Goal: Information Seeking & Learning: Learn about a topic

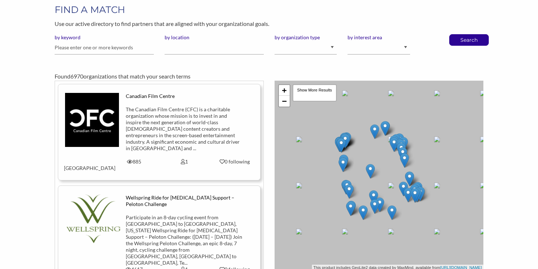
scroll to position [29, 0]
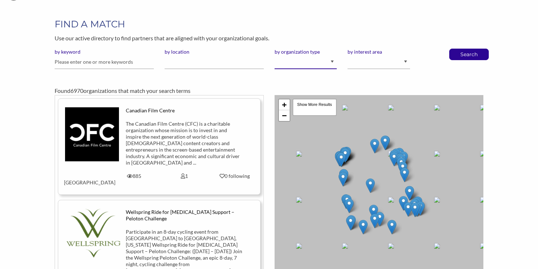
click at [300, 62] on select "I am an event organizer seeking new partnerships with suppliers, exhibitors or …" at bounding box center [306, 62] width 63 height 14
select select "Property"
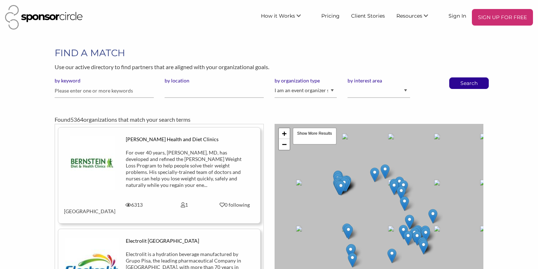
scroll to position [14, 0]
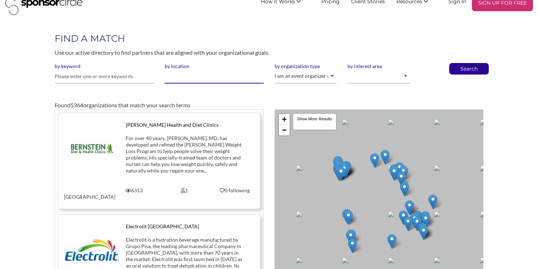
click at [213, 79] on input "by location" at bounding box center [214, 76] width 99 height 14
click at [172, 101] on div "Found 5364 organizations that match your search terms" at bounding box center [269, 105] width 429 height 9
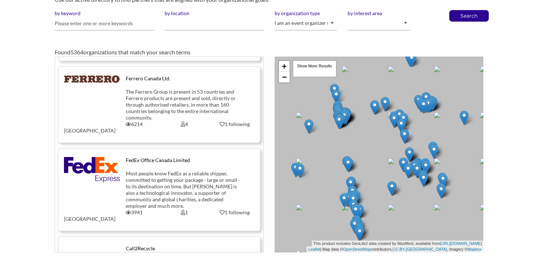
scroll to position [0, 0]
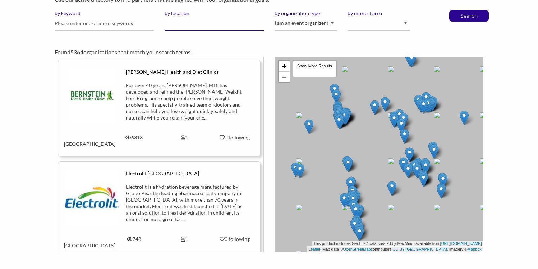
click at [223, 23] on input "by location" at bounding box center [214, 24] width 99 height 14
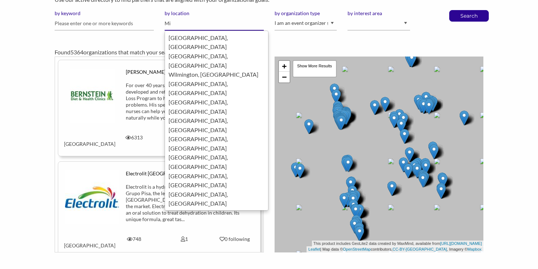
type input "M"
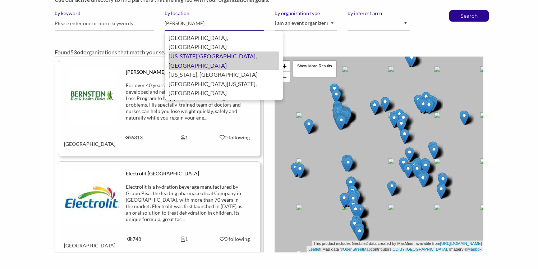
click at [236, 51] on div "Kansas City, United States of America" at bounding box center [224, 60] width 111 height 18
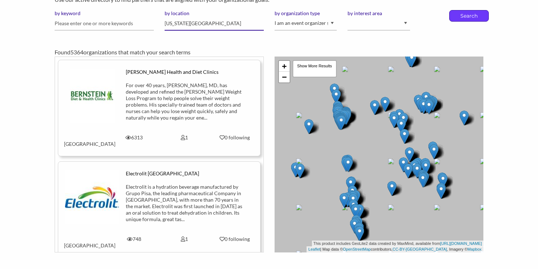
type input "[US_STATE][GEOGRAPHIC_DATA]"
click at [469, 15] on p "Search" at bounding box center [469, 15] width 24 height 11
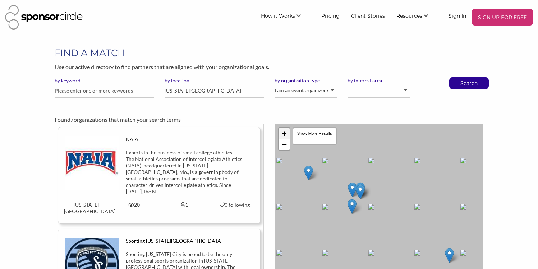
click at [286, 131] on link "+" at bounding box center [284, 133] width 11 height 11
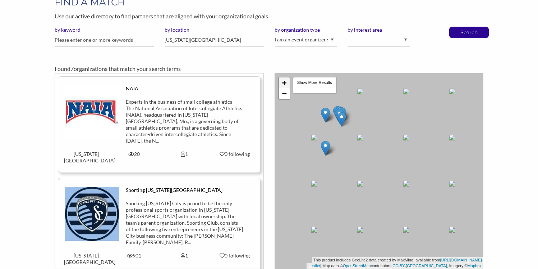
click at [281, 84] on link "+" at bounding box center [284, 82] width 11 height 11
click at [285, 96] on link "−" at bounding box center [284, 93] width 11 height 11
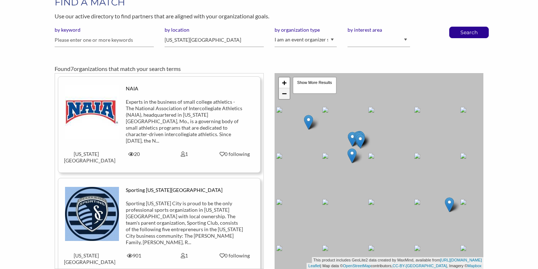
click at [285, 96] on link "−" at bounding box center [284, 93] width 11 height 11
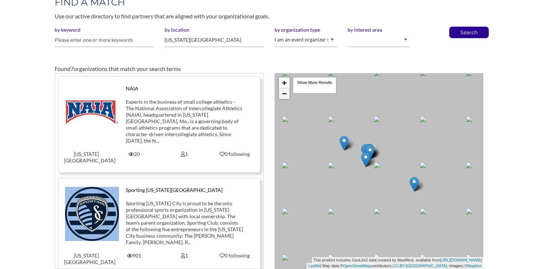
click at [285, 96] on link "−" at bounding box center [284, 93] width 11 height 11
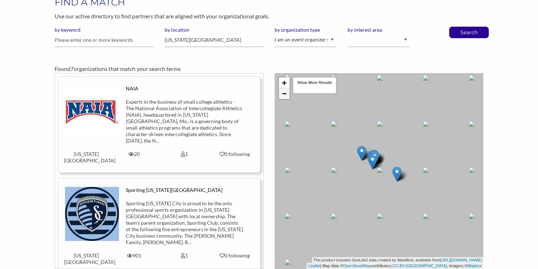
click at [285, 96] on link "−" at bounding box center [284, 93] width 11 height 11
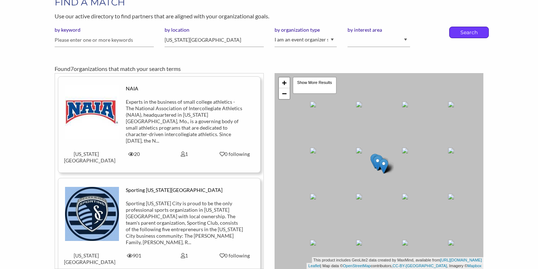
click at [459, 31] on p "Search" at bounding box center [469, 32] width 24 height 11
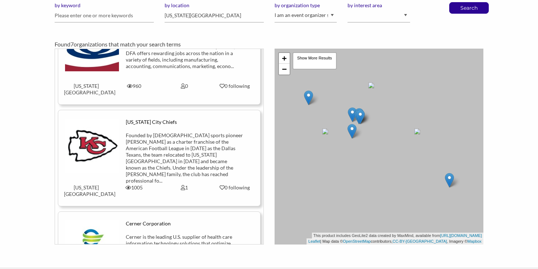
scroll to position [477, 0]
